Goal: Task Accomplishment & Management: Use online tool/utility

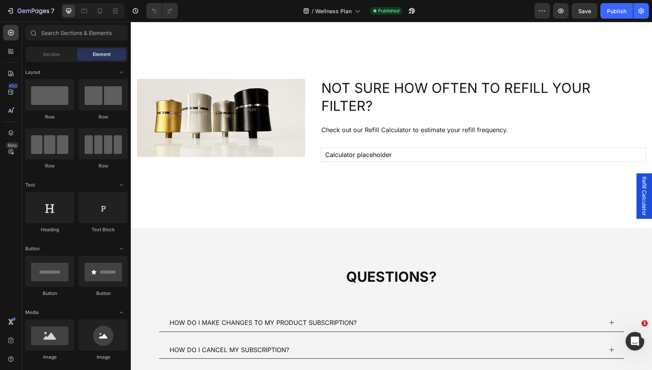
scroll to position [526, 0]
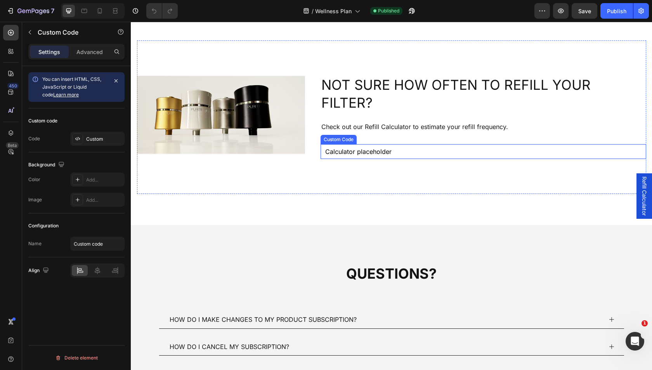
click at [403, 144] on div "Calculator placeholder" at bounding box center [484, 151] width 326 height 15
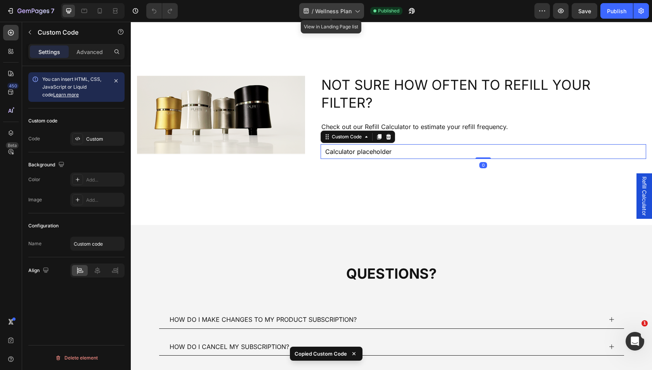
click at [318, 7] on span "Wellness Plan" at bounding box center [333, 11] width 36 height 8
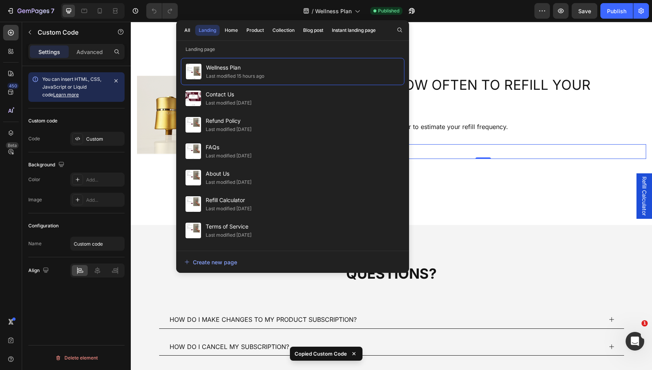
click at [253, 24] on div "All Landing Home Product Collection Blog post Instant landing page" at bounding box center [280, 30] width 208 height 20
click at [253, 31] on div "Product" at bounding box center [254, 30] width 17 height 7
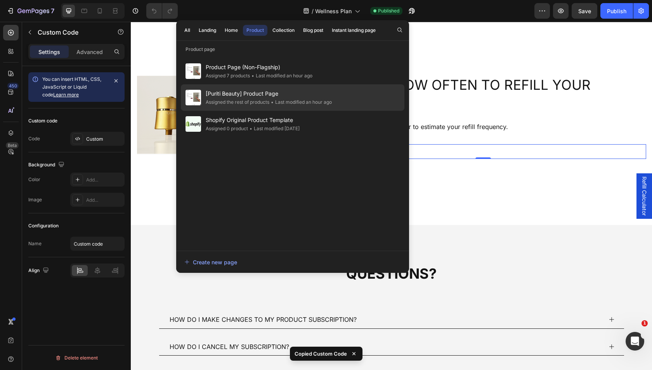
click at [251, 101] on div "Assigned the rest of products" at bounding box center [238, 102] width 64 height 8
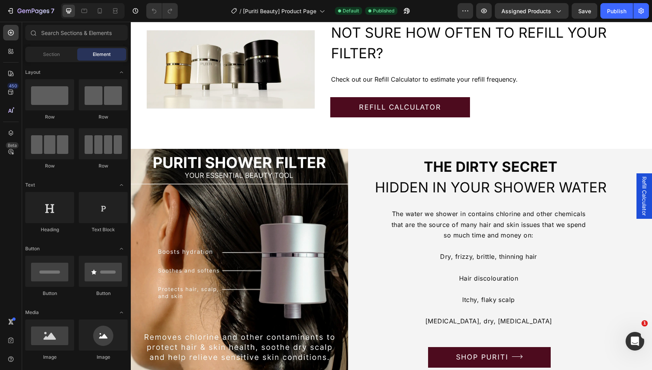
scroll to position [709, 0]
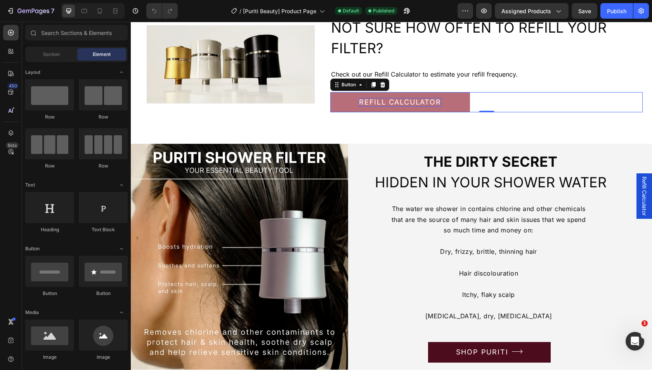
click at [416, 105] on p "REFILL CALCULATOR" at bounding box center [400, 102] width 82 height 9
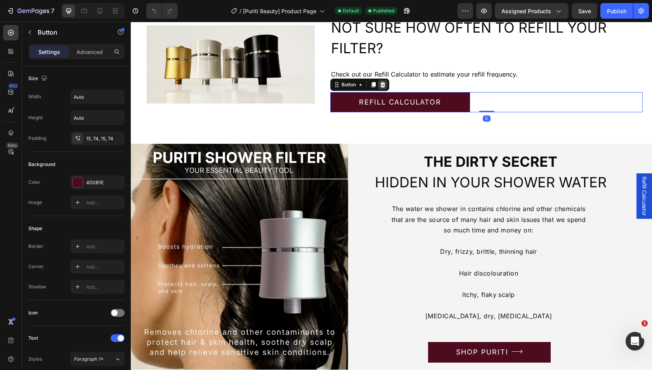
click at [382, 82] on icon at bounding box center [382, 84] width 5 height 5
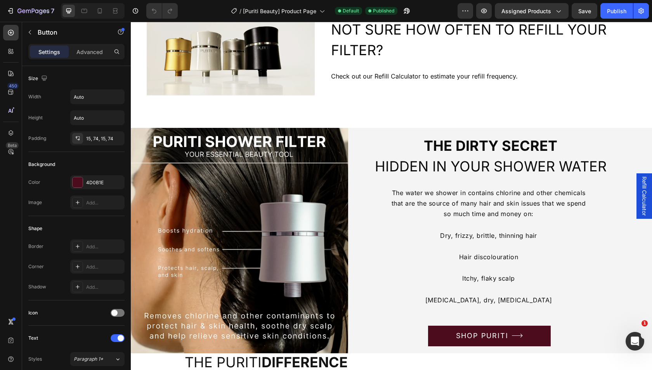
scroll to position [701, 0]
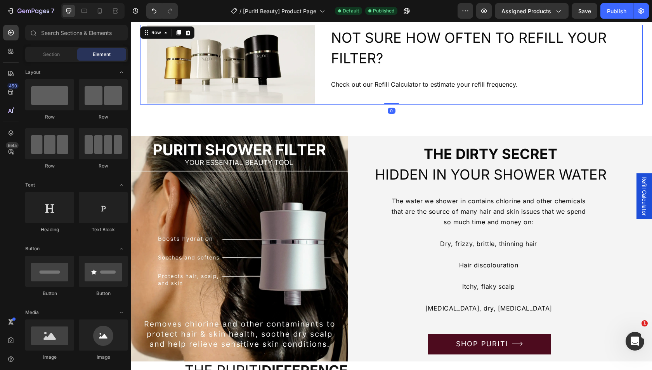
click at [369, 94] on div "NOT SURE HOW OFTEN TO REFILL YOUR FILTER? Heading Check out our Refill Calculat…" at bounding box center [486, 65] width 312 height 80
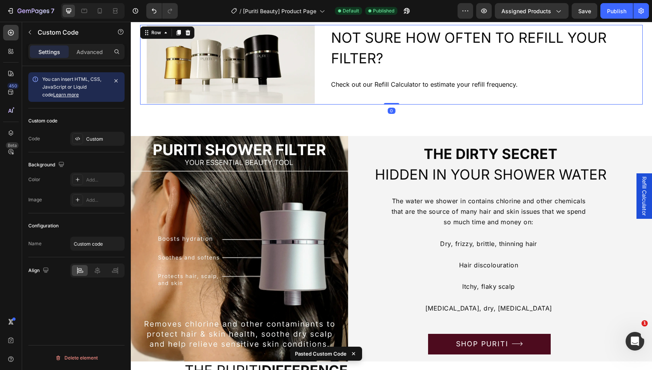
scroll to position [706, 0]
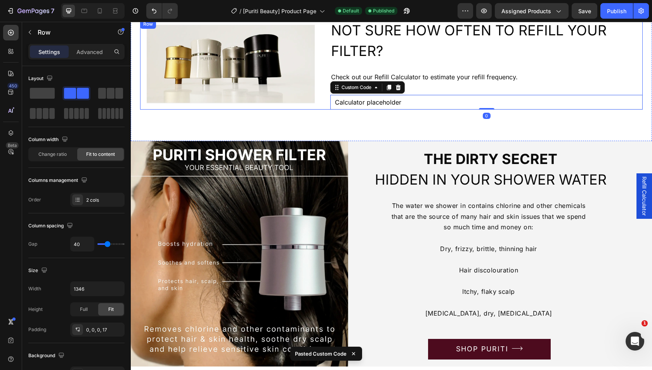
click at [323, 92] on div "Image NOT SURE HOW OFTEN TO REFILL YOUR FILTER? Heading Check out our Refill Ca…" at bounding box center [391, 64] width 503 height 90
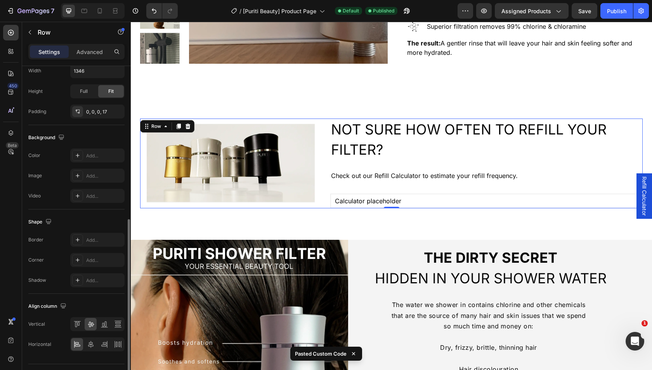
scroll to position [234, 0]
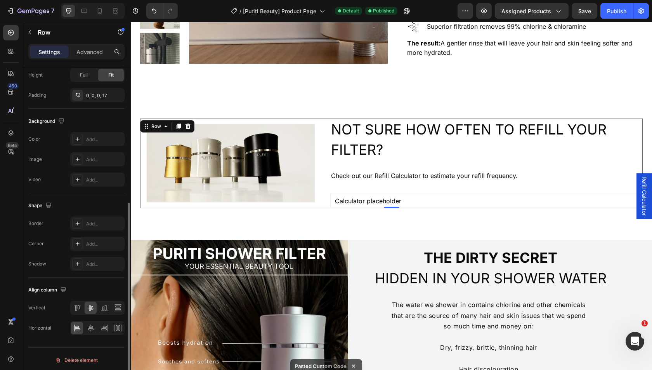
click at [70, 303] on div at bounding box center [97, 307] width 54 height 14
click at [75, 307] on icon at bounding box center [77, 308] width 8 height 8
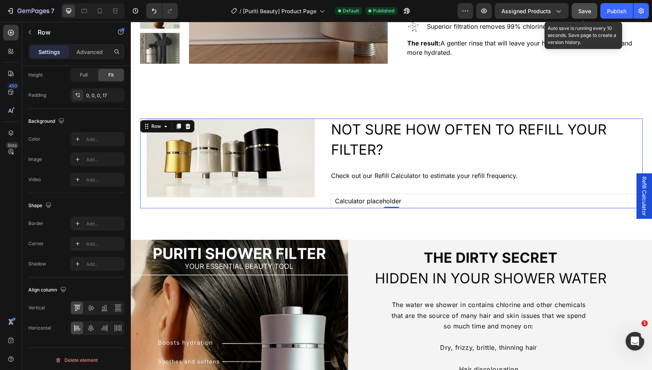
click at [586, 6] on button "Save" at bounding box center [585, 11] width 26 height 16
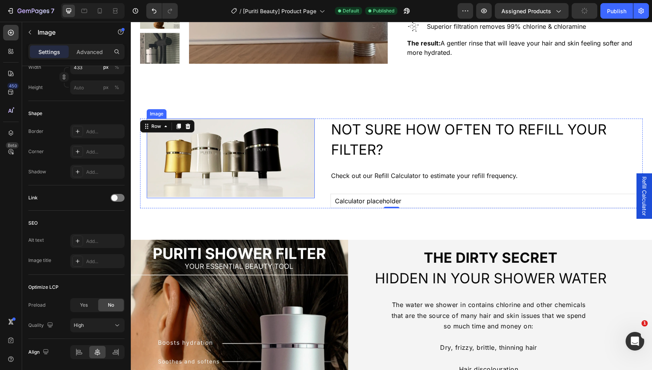
click at [255, 151] on img at bounding box center [231, 158] width 168 height 80
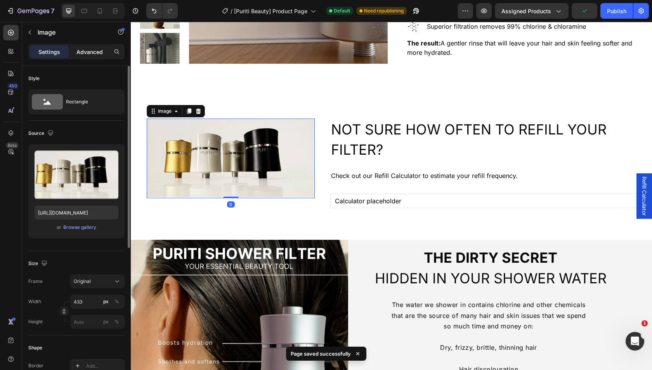
click at [95, 51] on p "Advanced" at bounding box center [89, 52] width 26 height 8
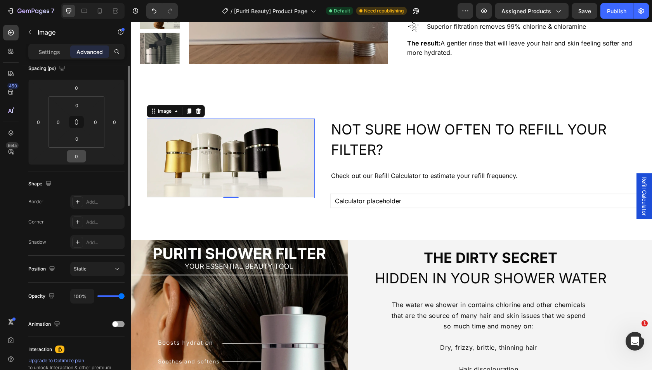
scroll to position [190, 0]
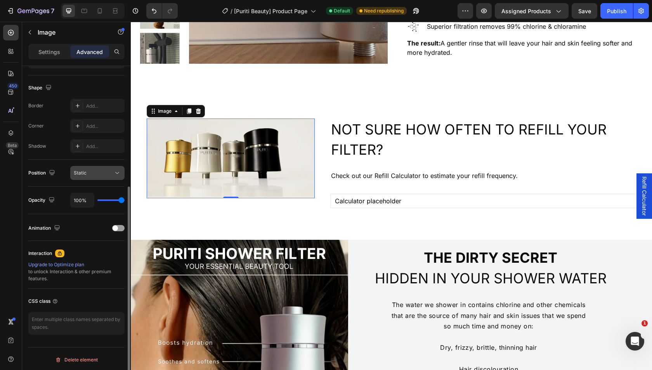
click at [94, 175] on div "Static" at bounding box center [97, 173] width 47 height 8
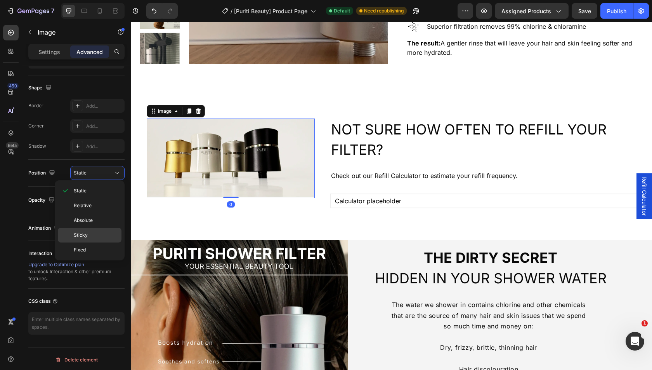
click at [98, 242] on div "Sticky" at bounding box center [90, 249] width 64 height 15
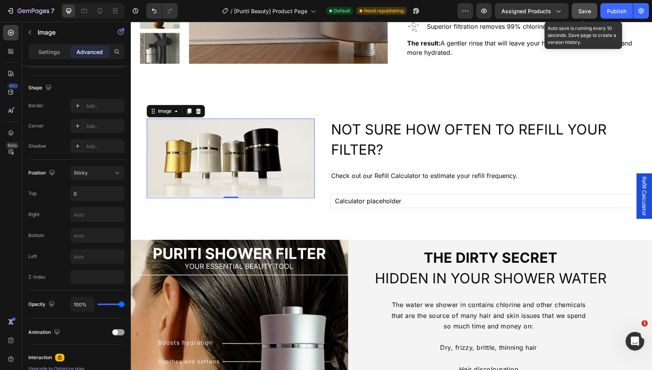
click at [588, 6] on button "Save" at bounding box center [585, 11] width 26 height 16
click at [618, 6] on button "Publish" at bounding box center [616, 11] width 33 height 16
click at [582, 12] on span "Save" at bounding box center [584, 11] width 13 height 7
